Goal: Task Accomplishment & Management: Manage account settings

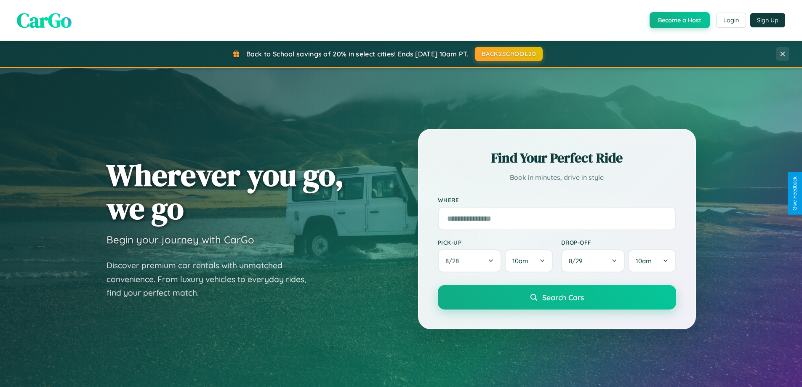
scroll to position [579, 0]
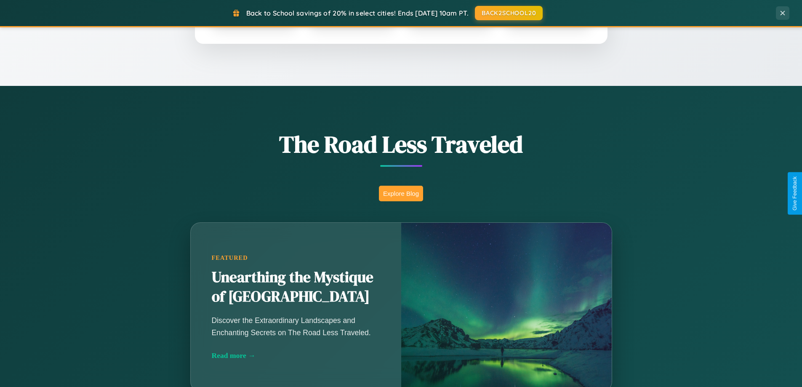
click at [401, 193] on button "Explore Blog" at bounding box center [401, 194] width 44 height 16
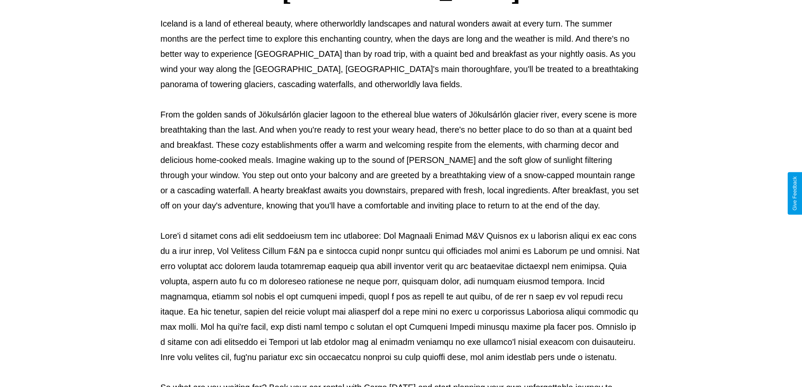
scroll to position [272, 0]
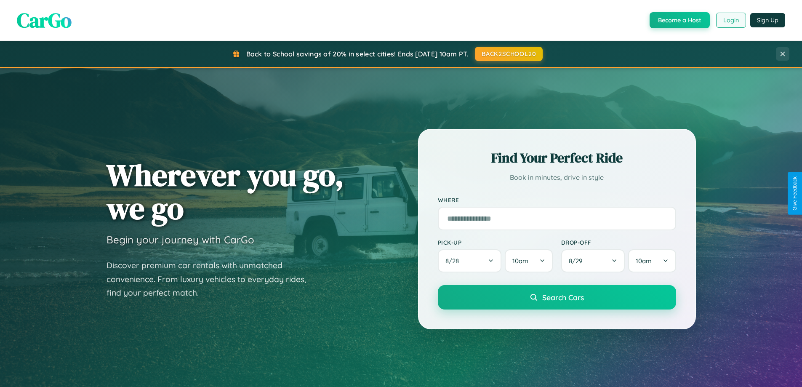
click at [730, 20] on button "Login" at bounding box center [731, 20] width 30 height 15
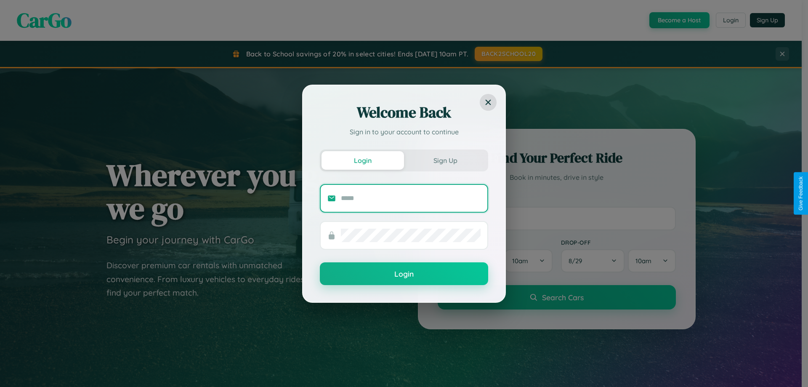
click at [411, 198] on input "text" at bounding box center [411, 198] width 140 height 13
type input "**********"
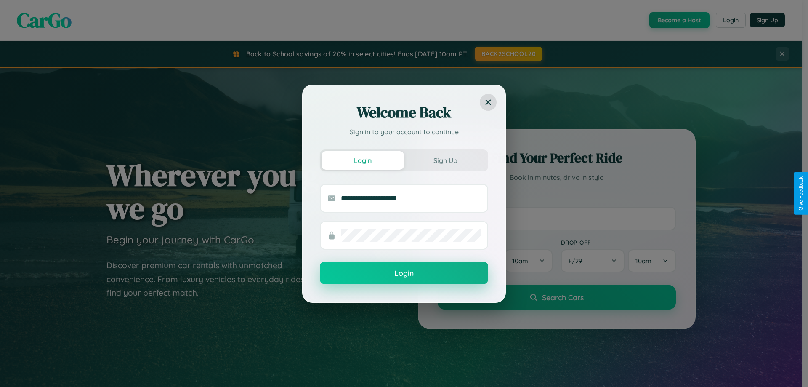
click at [404, 273] on button "Login" at bounding box center [404, 272] width 168 height 23
